Goal: Information Seeking & Learning: Learn about a topic

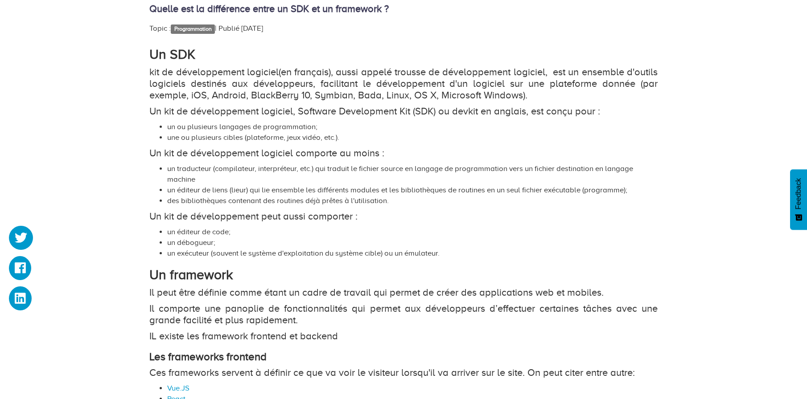
scroll to position [512, 0]
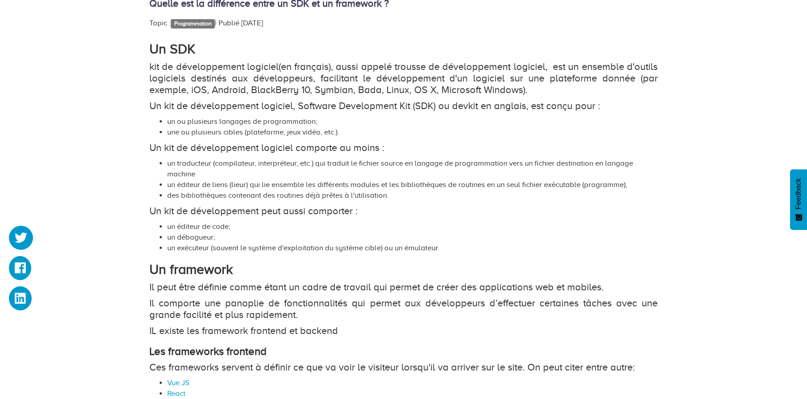
click at [211, 267] on strong "Un framework" at bounding box center [190, 269] width 83 height 15
click at [225, 283] on p "Il peut être définie comme étant un cadre de travail qui permet de créer des ap…" at bounding box center [403, 288] width 508 height 12
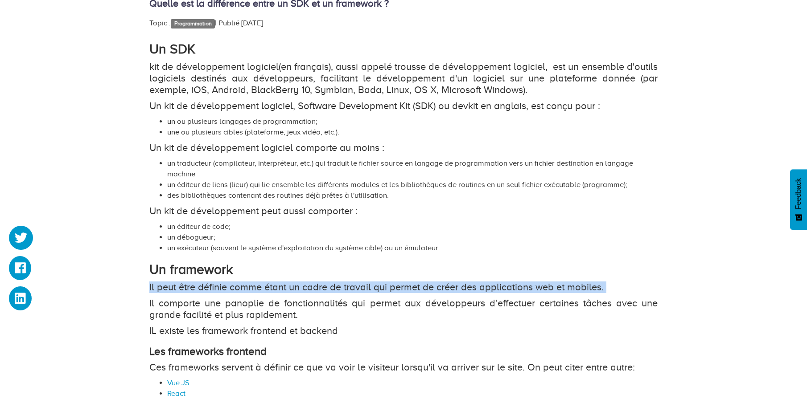
click at [225, 283] on p "Il peut être définie comme étant un cadre de travail qui permet de créer des ap…" at bounding box center [403, 288] width 508 height 12
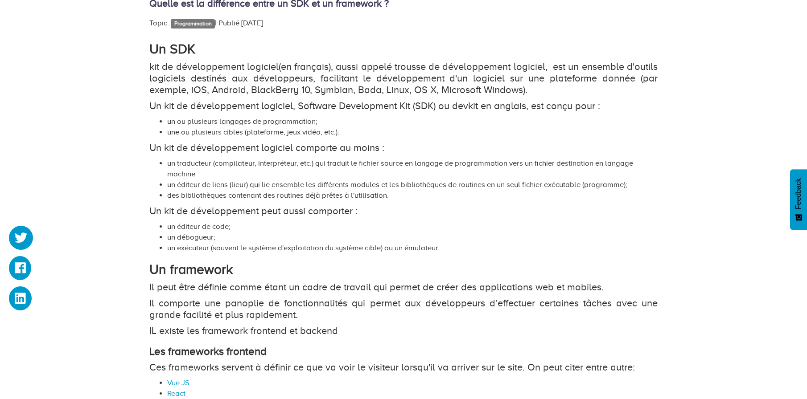
click at [236, 304] on p "Il comporte une panoplie de fonctionnalités qui permet aux développeurs d’effec…" at bounding box center [403, 309] width 508 height 23
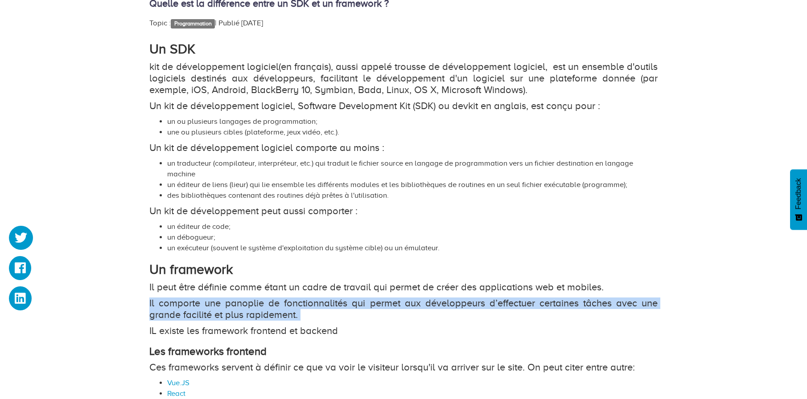
click at [236, 304] on p "Il comporte une panoplie de fonctionnalités qui permet aux développeurs d’effec…" at bounding box center [403, 309] width 508 height 23
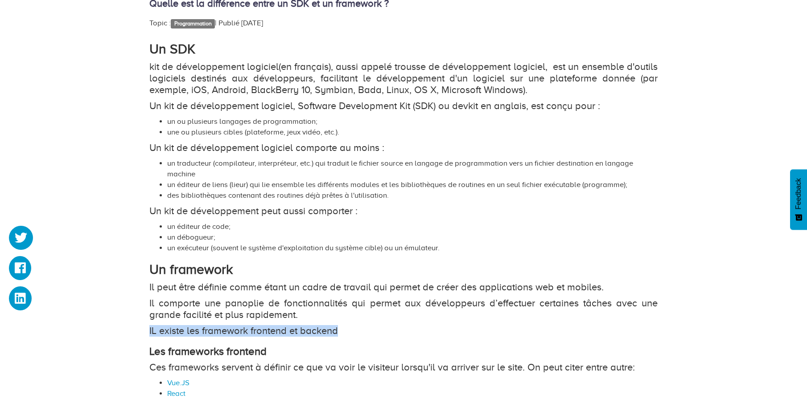
drag, startPoint x: 150, startPoint y: 330, endPoint x: 344, endPoint y: 329, distance: 193.9
click at [343, 329] on p "IL existe les framework frontend et backend" at bounding box center [403, 331] width 508 height 12
click at [360, 329] on p "IL existe les framework frontend et backend" at bounding box center [403, 331] width 508 height 12
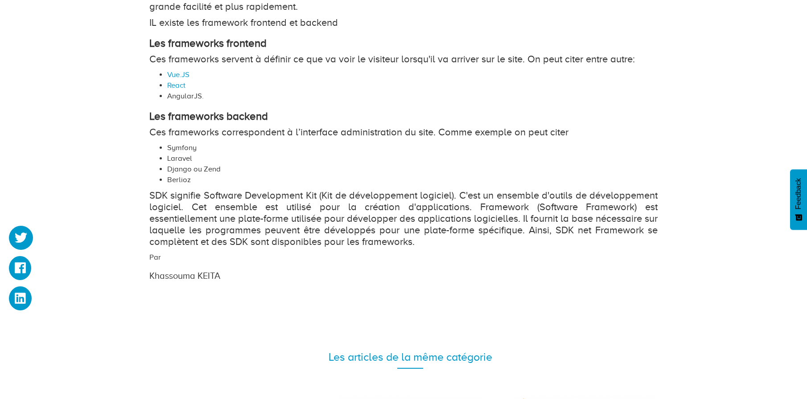
scroll to position [821, 0]
click at [264, 144] on li "Symfony" at bounding box center [412, 147] width 490 height 11
